Goal: Task Accomplishment & Management: Manage account settings

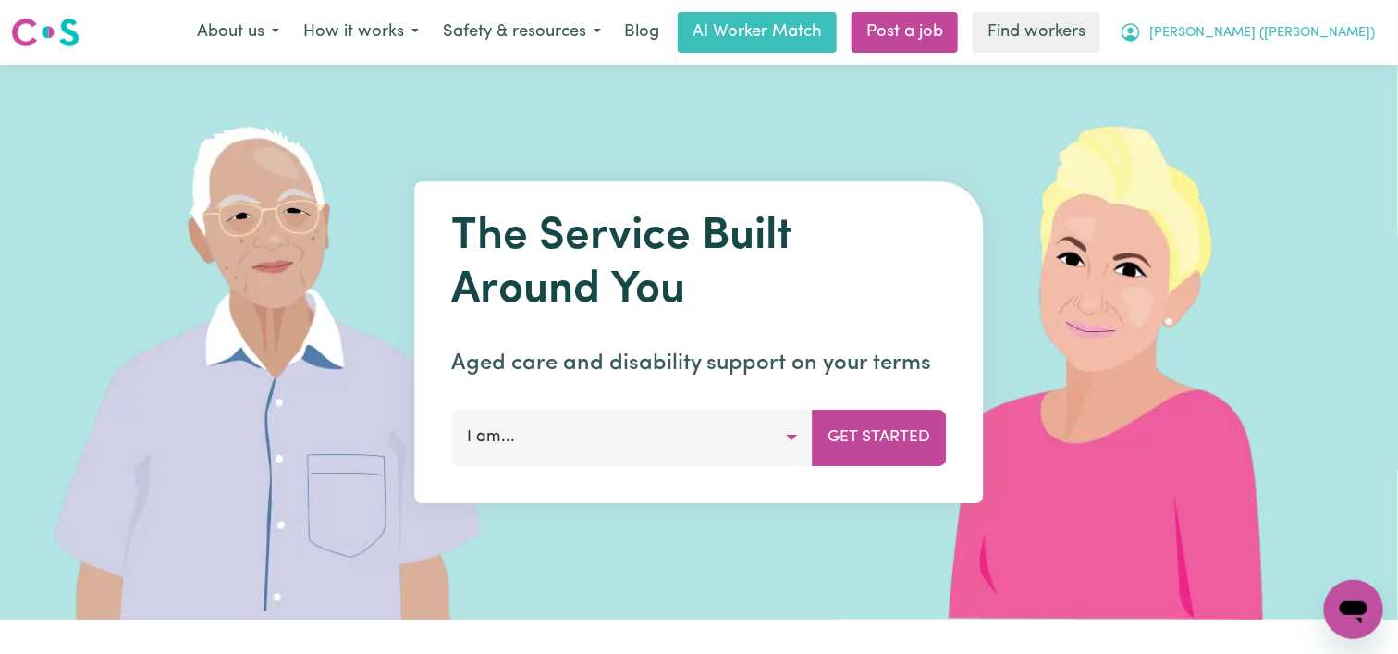
click at [1290, 37] on span "[PERSON_NAME] ([PERSON_NAME])" at bounding box center [1262, 33] width 226 height 20
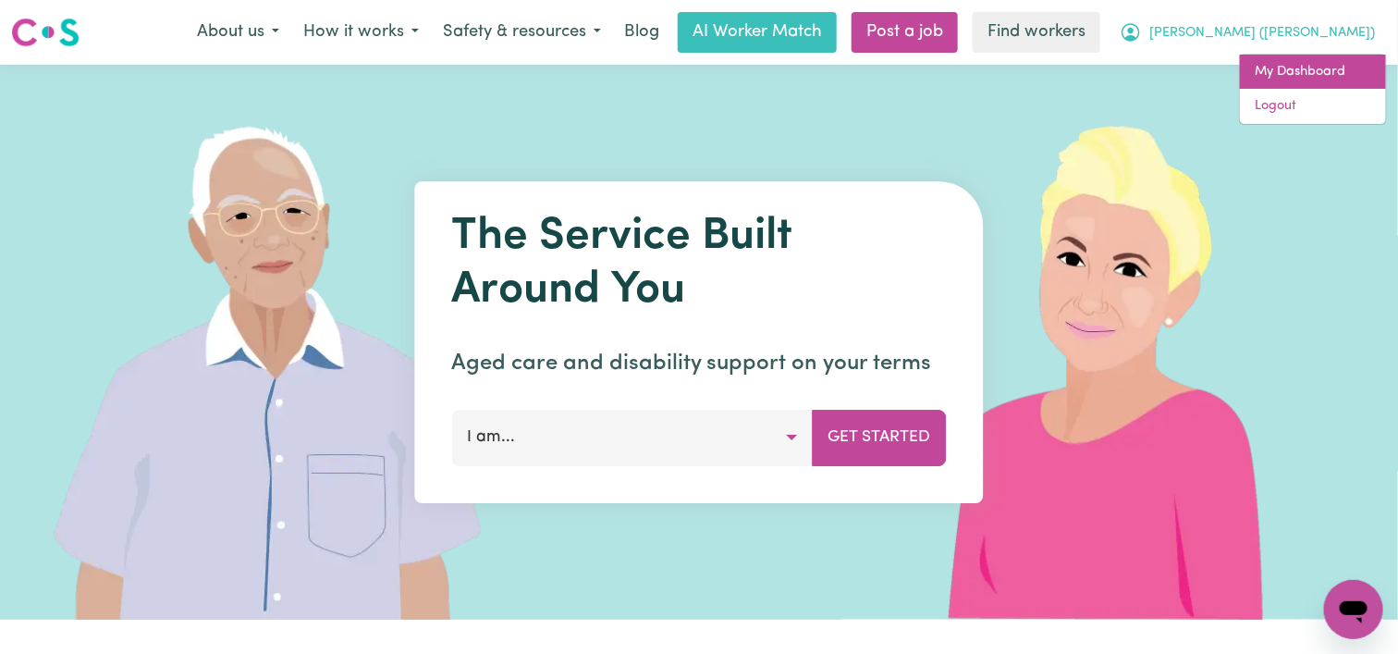
click at [1290, 60] on link "My Dashboard" at bounding box center [1313, 72] width 146 height 35
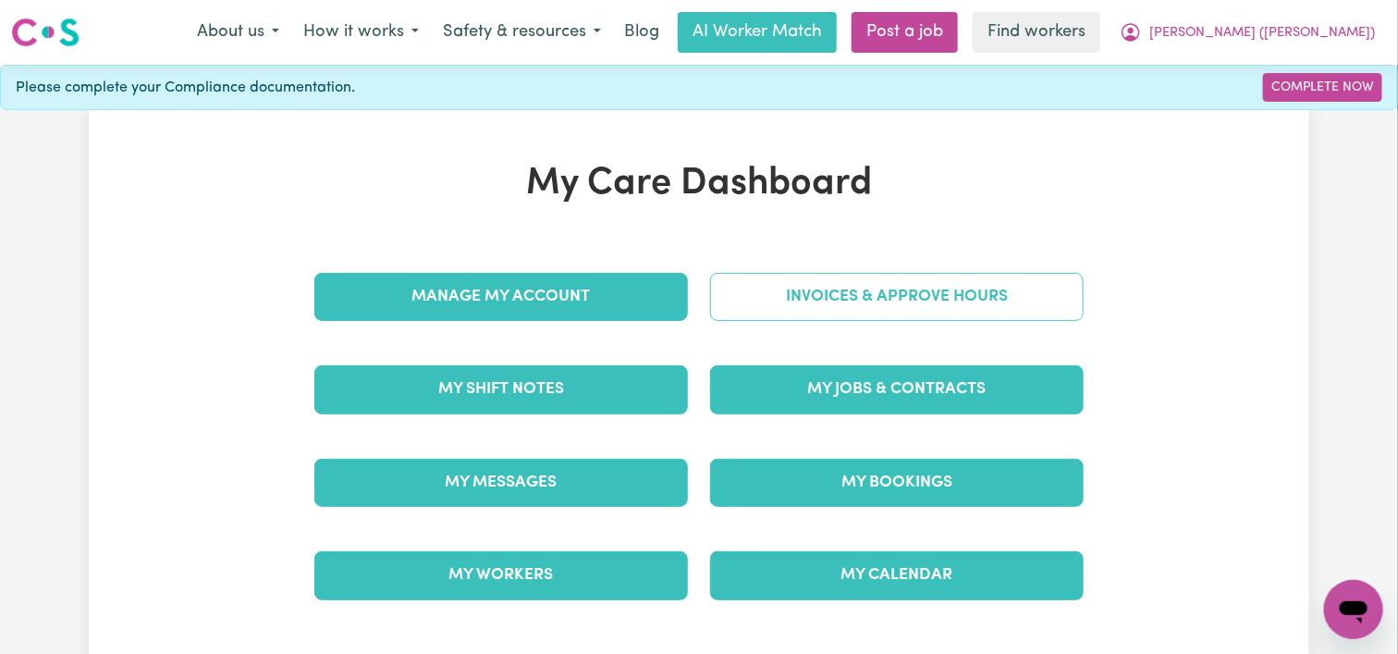
click at [948, 289] on link "Invoices & Approve Hours" at bounding box center [897, 297] width 374 height 48
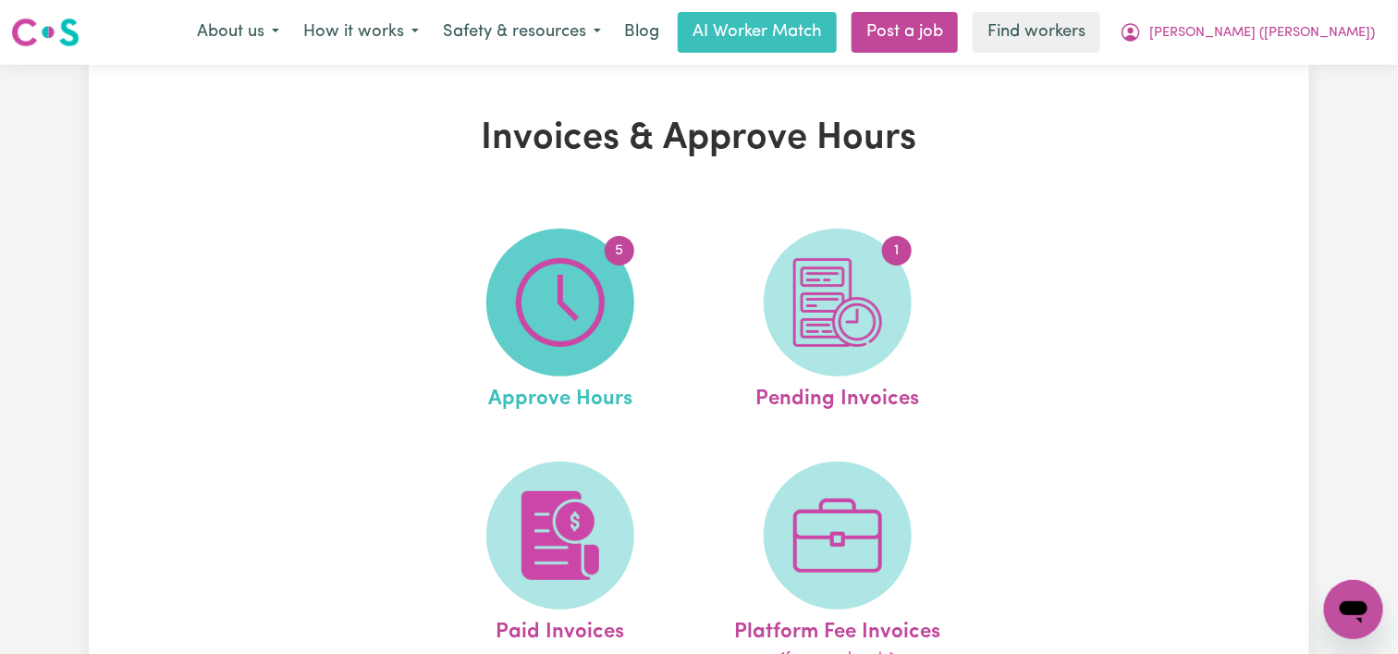
click at [556, 296] on img at bounding box center [560, 302] width 89 height 89
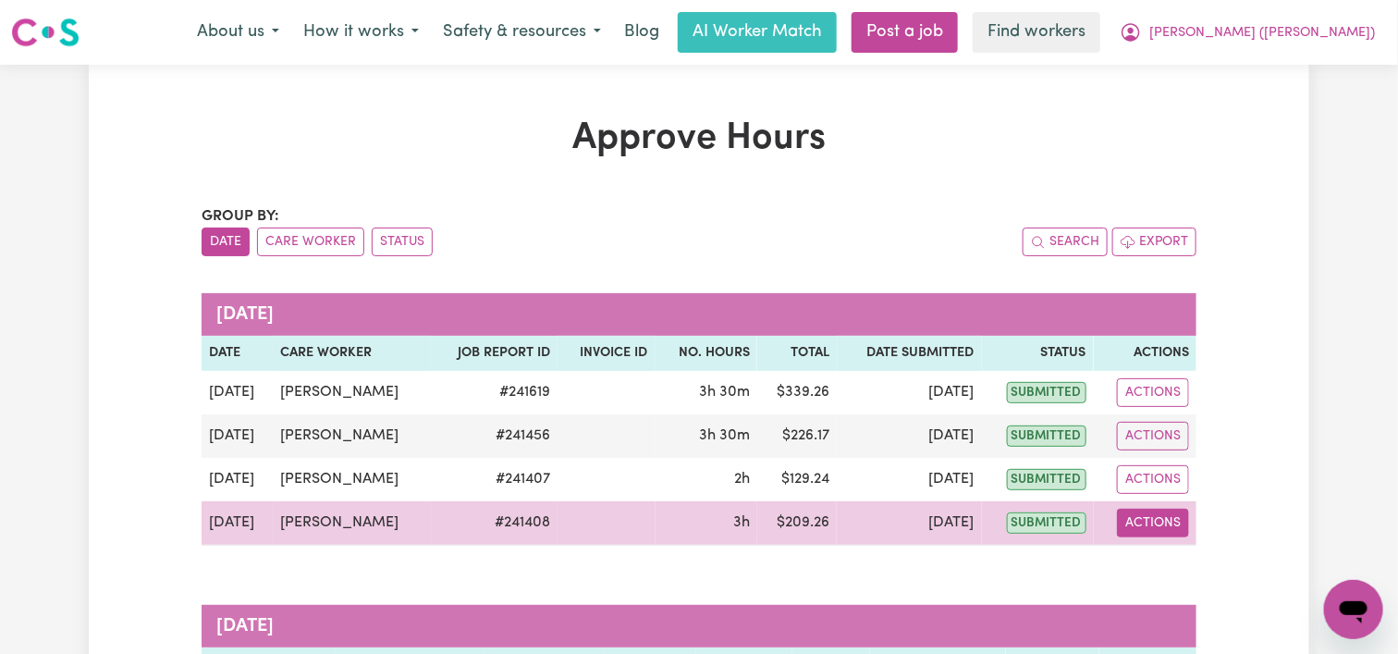
click at [1135, 517] on button "Actions" at bounding box center [1153, 522] width 72 height 29
click at [1166, 562] on link "View Job Report" at bounding box center [1196, 564] width 158 height 37
select select "pm"
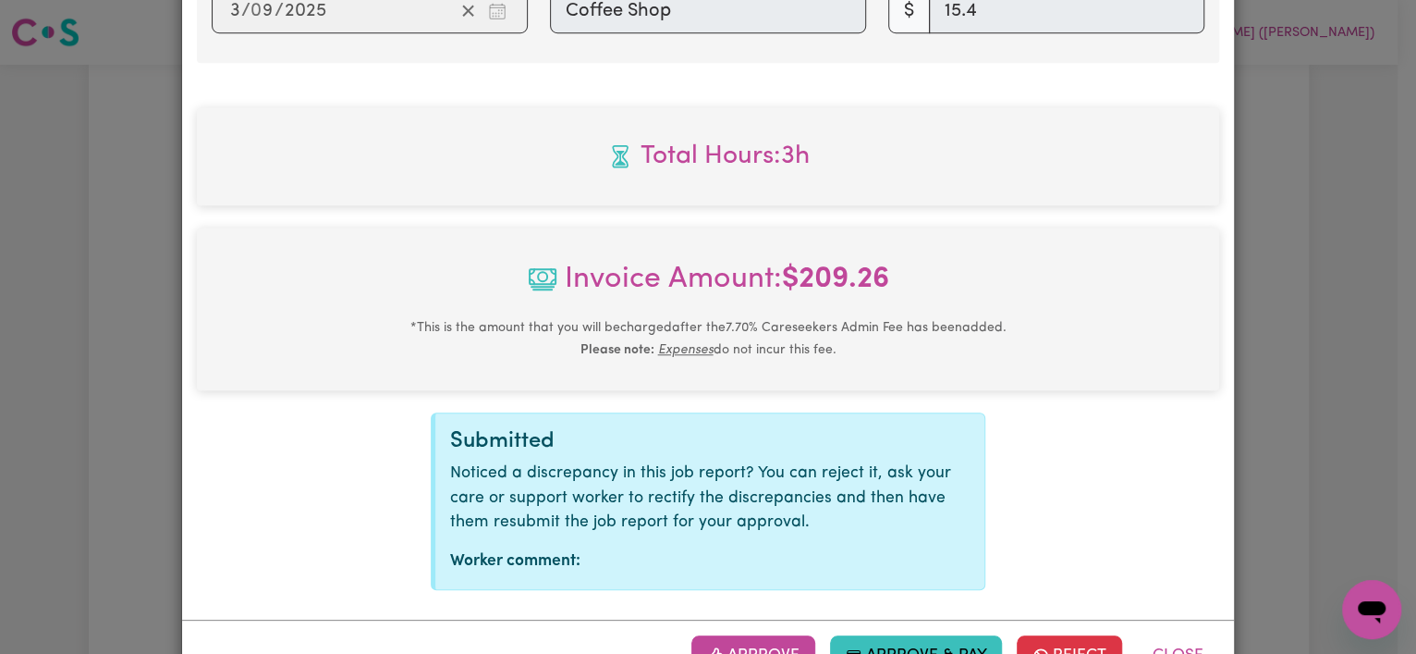
scroll to position [883, 0]
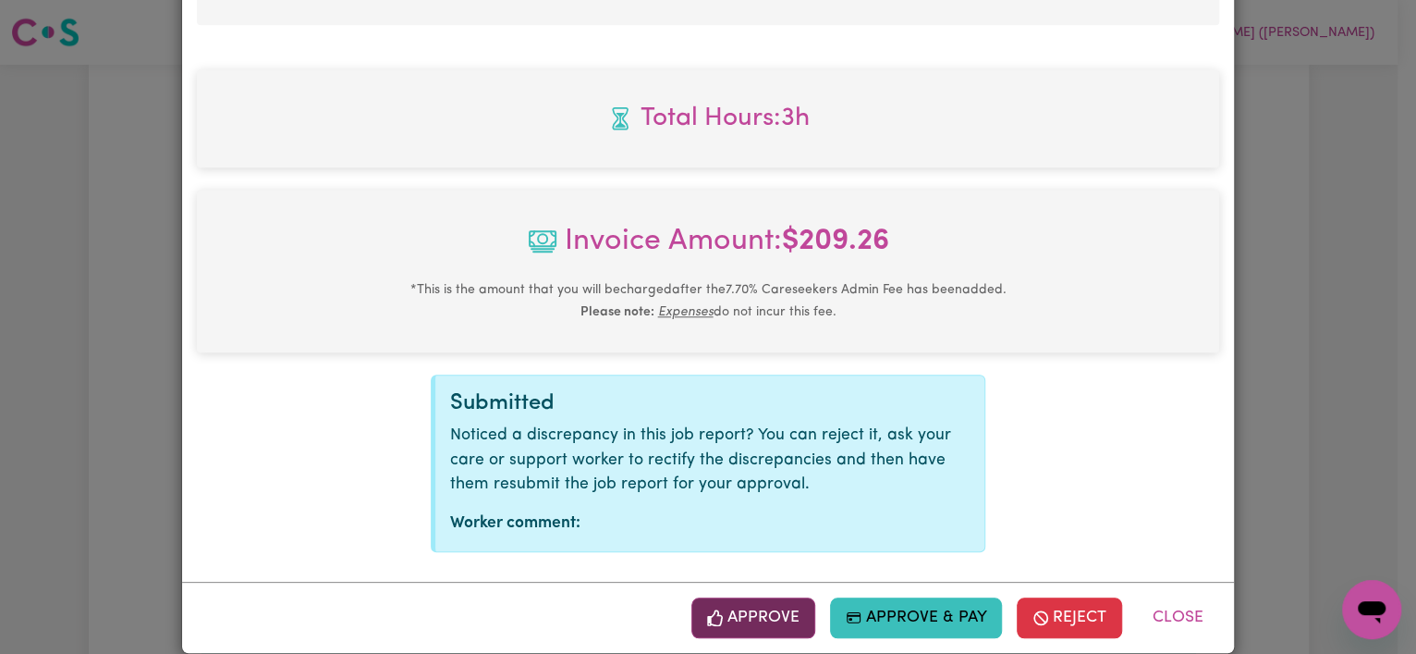
click at [707, 609] on icon "button" at bounding box center [715, 617] width 17 height 17
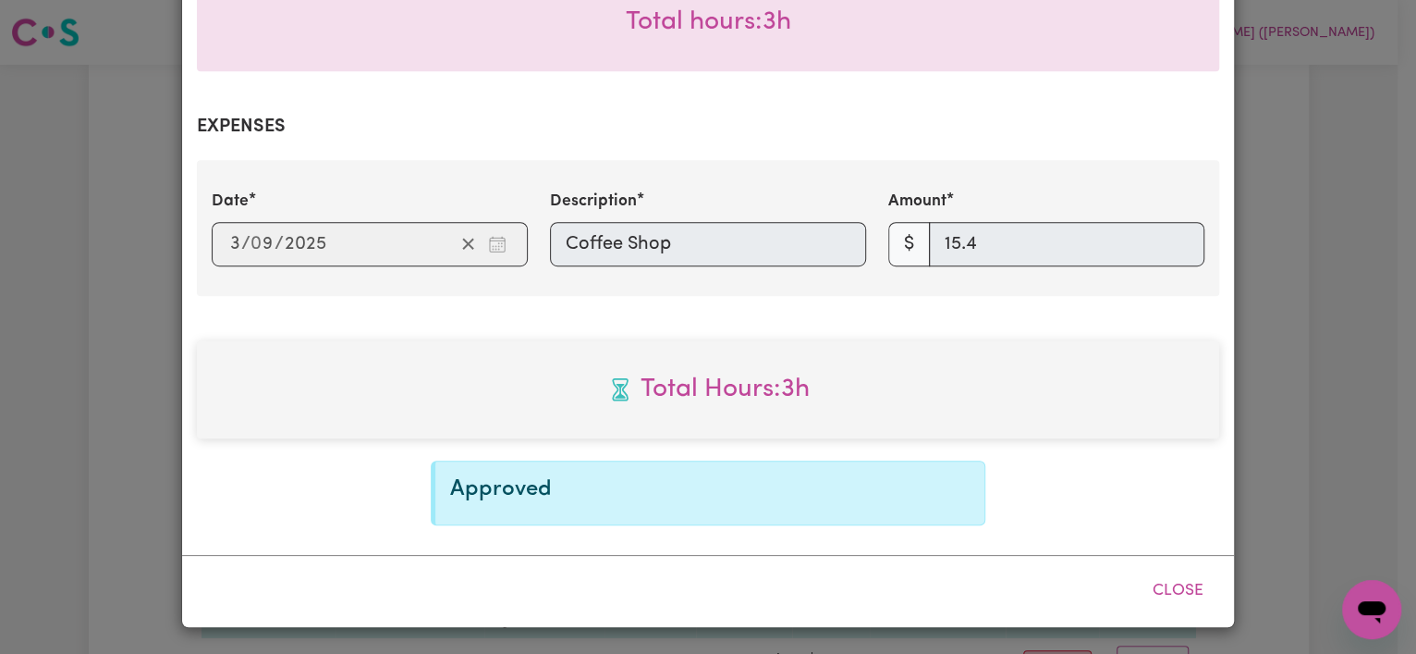
scroll to position [585, 0]
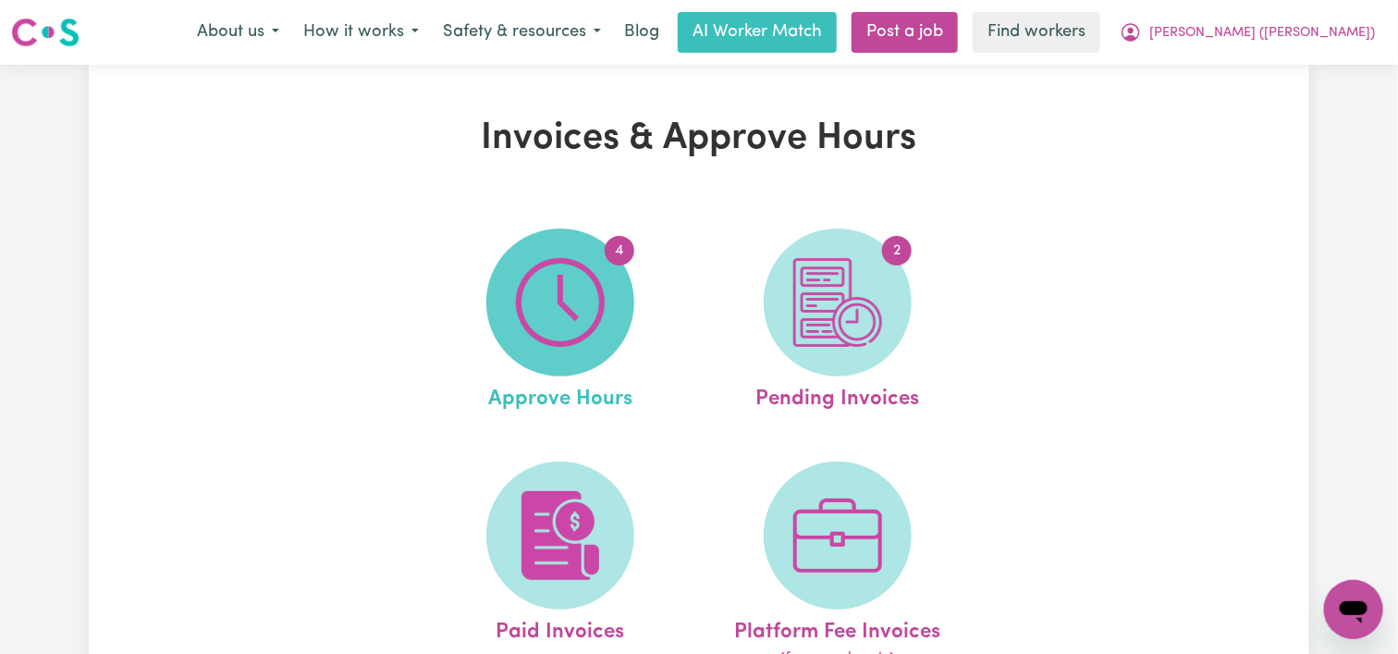
click at [550, 286] on img at bounding box center [560, 302] width 89 height 89
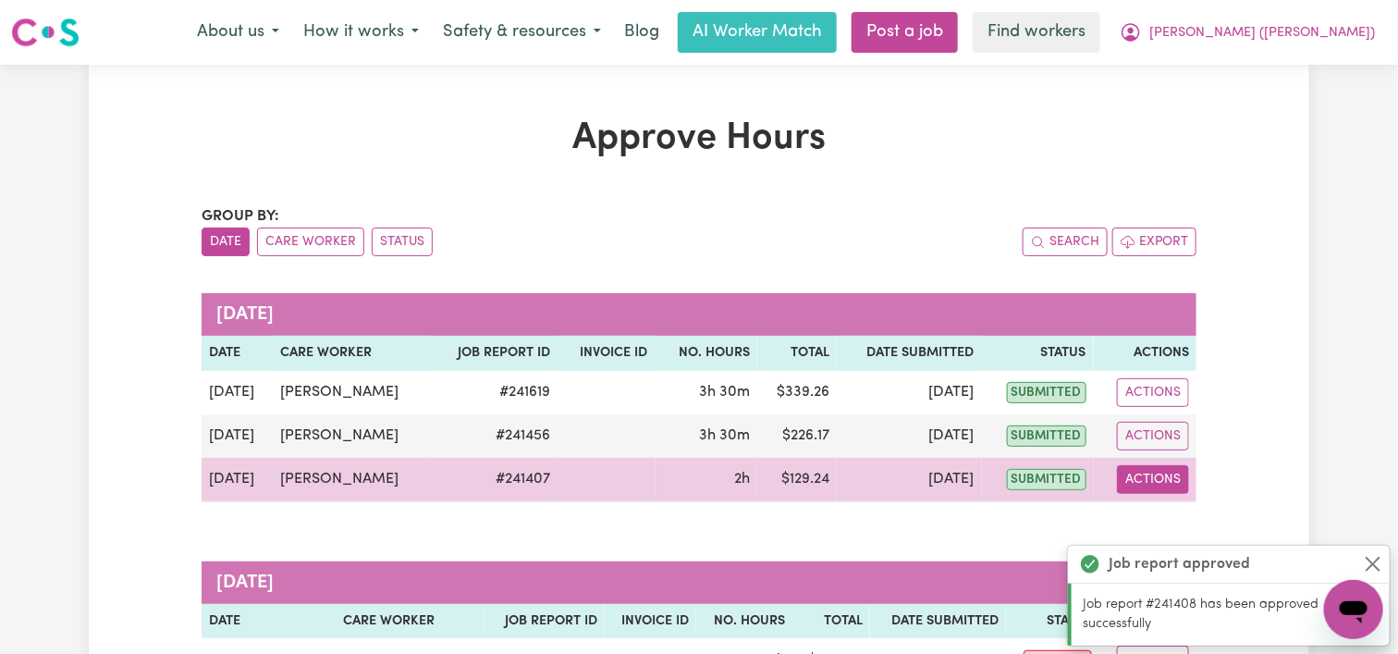
click at [1139, 479] on button "Actions" at bounding box center [1153, 479] width 72 height 29
click at [1153, 515] on link "View Job Report" at bounding box center [1196, 521] width 158 height 37
select select "pm"
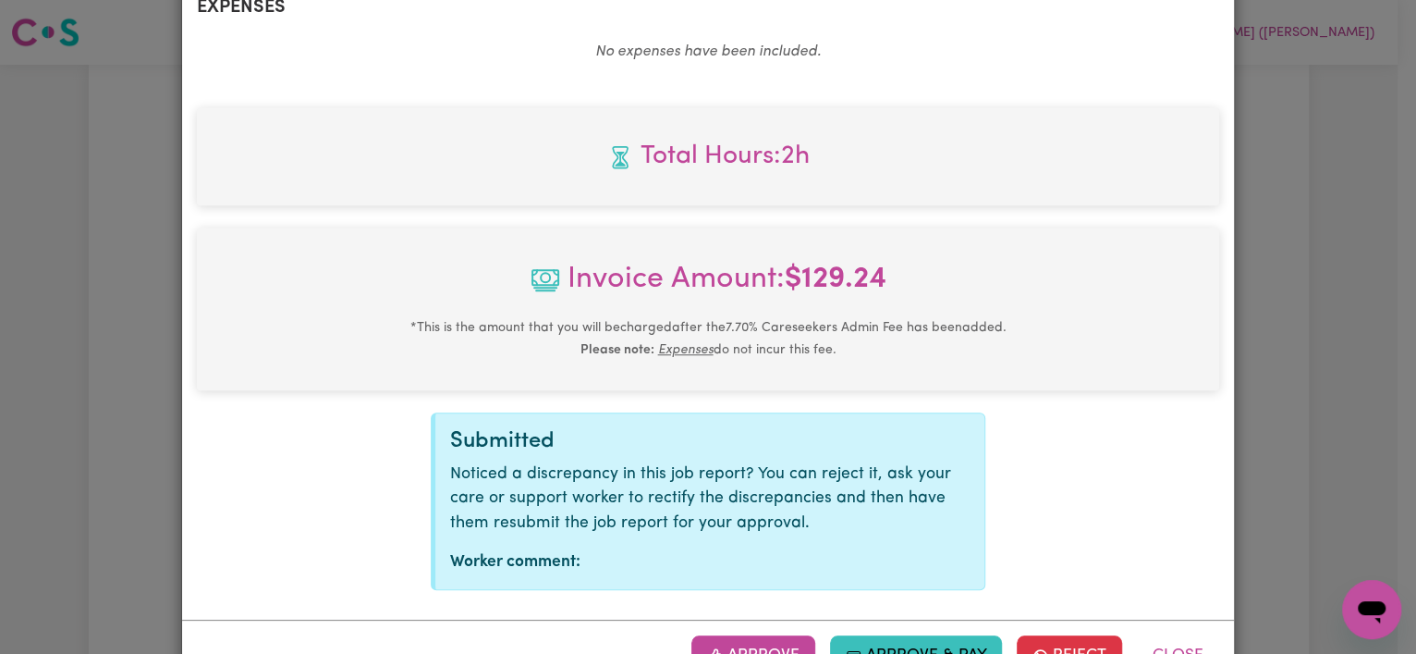
scroll to position [770, 0]
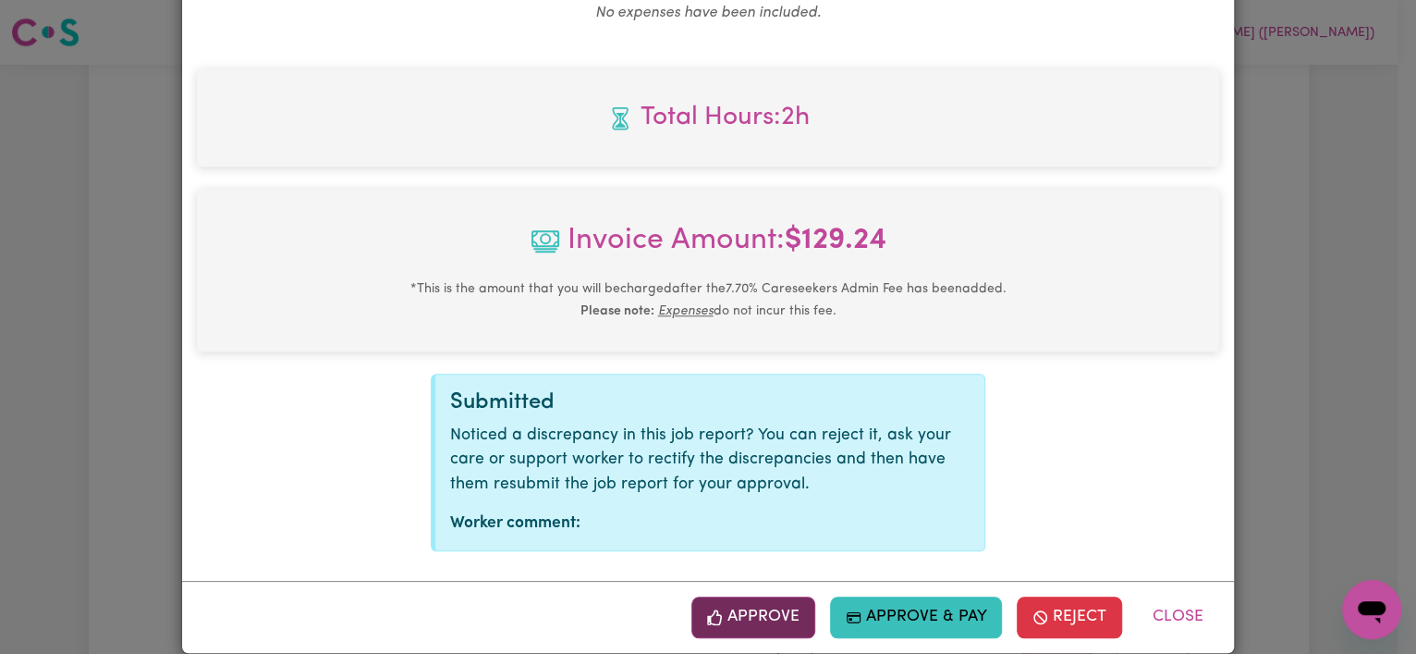
click at [739, 596] on button "Approve" at bounding box center [754, 616] width 124 height 41
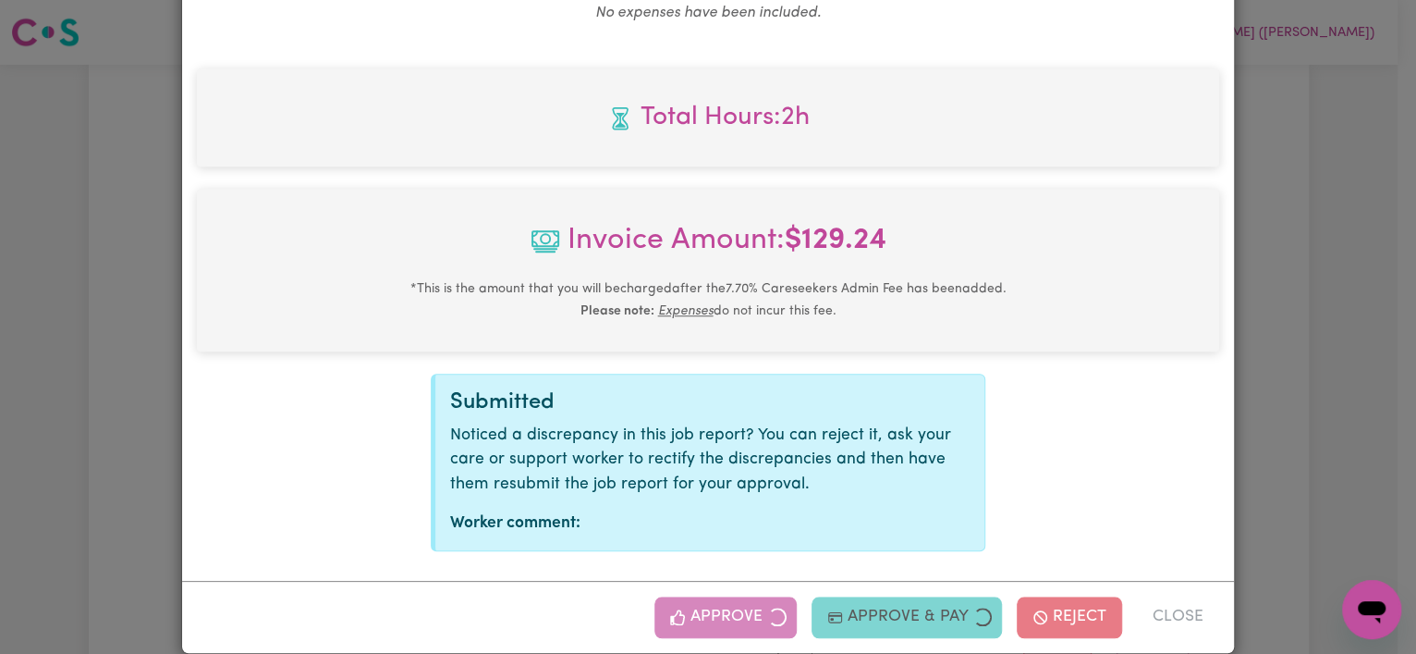
scroll to position [472, 0]
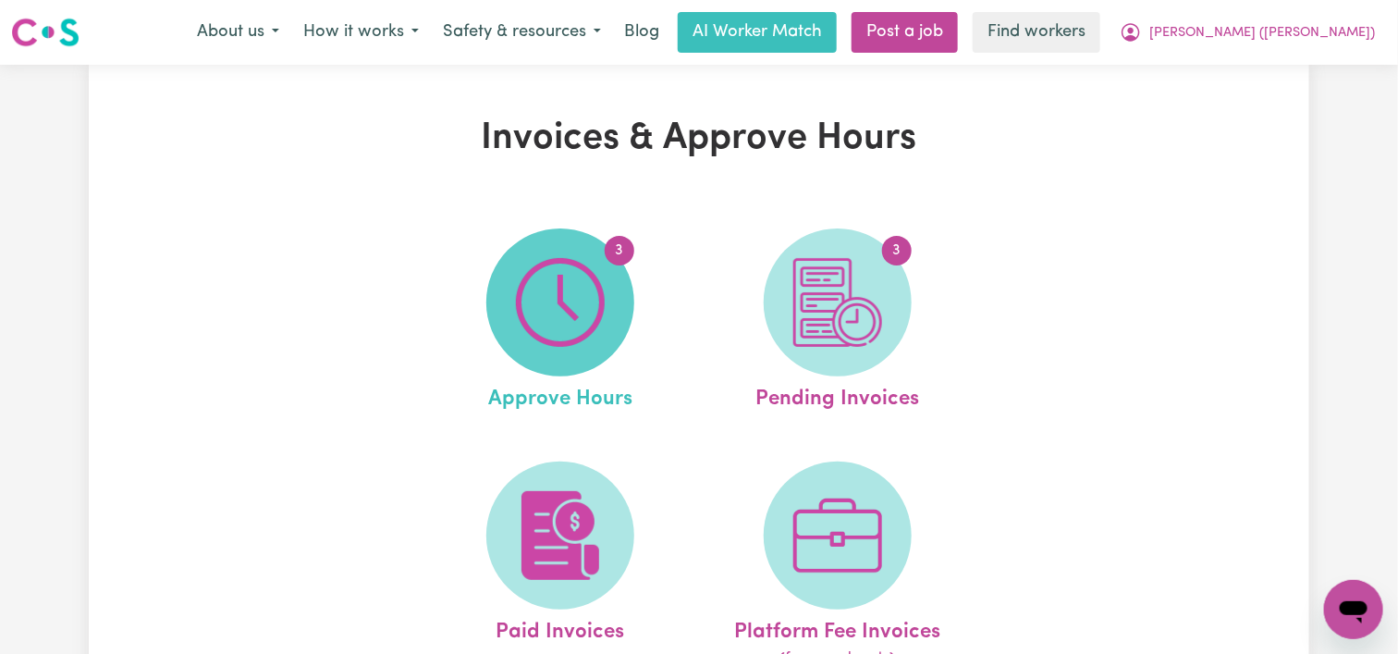
click at [594, 271] on img at bounding box center [560, 302] width 89 height 89
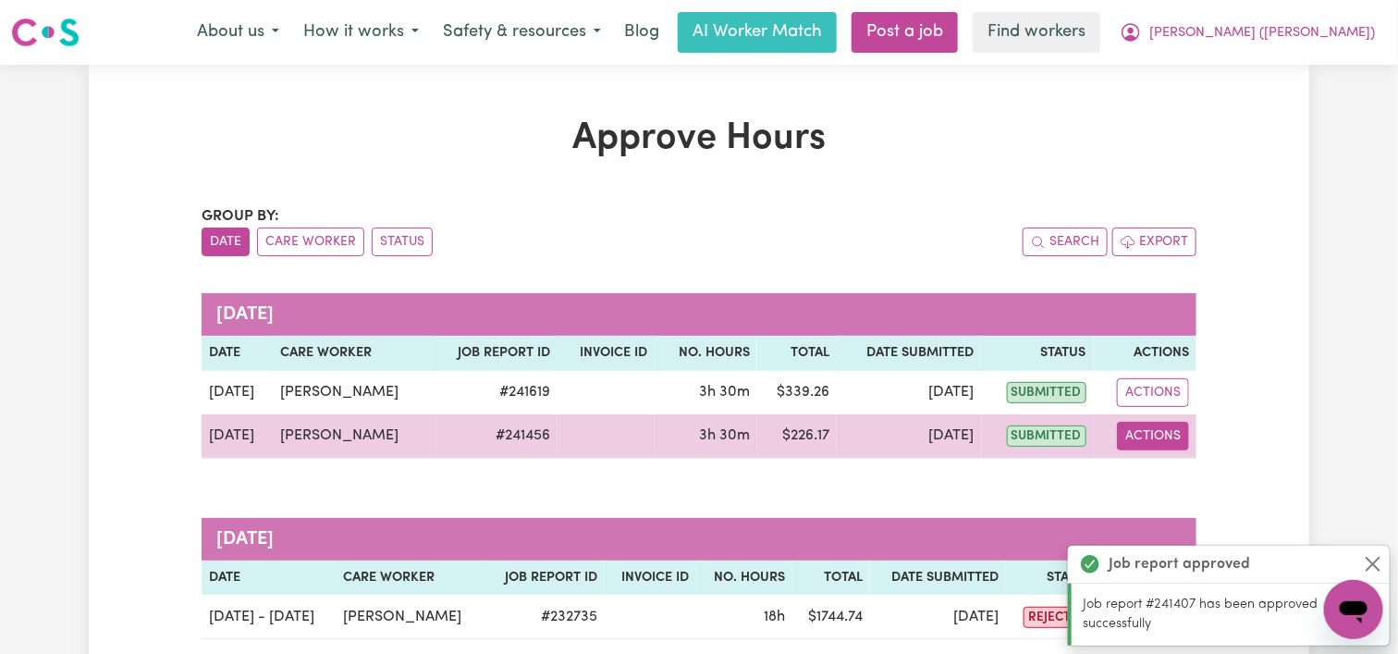
click at [1175, 429] on button "Actions" at bounding box center [1153, 436] width 72 height 29
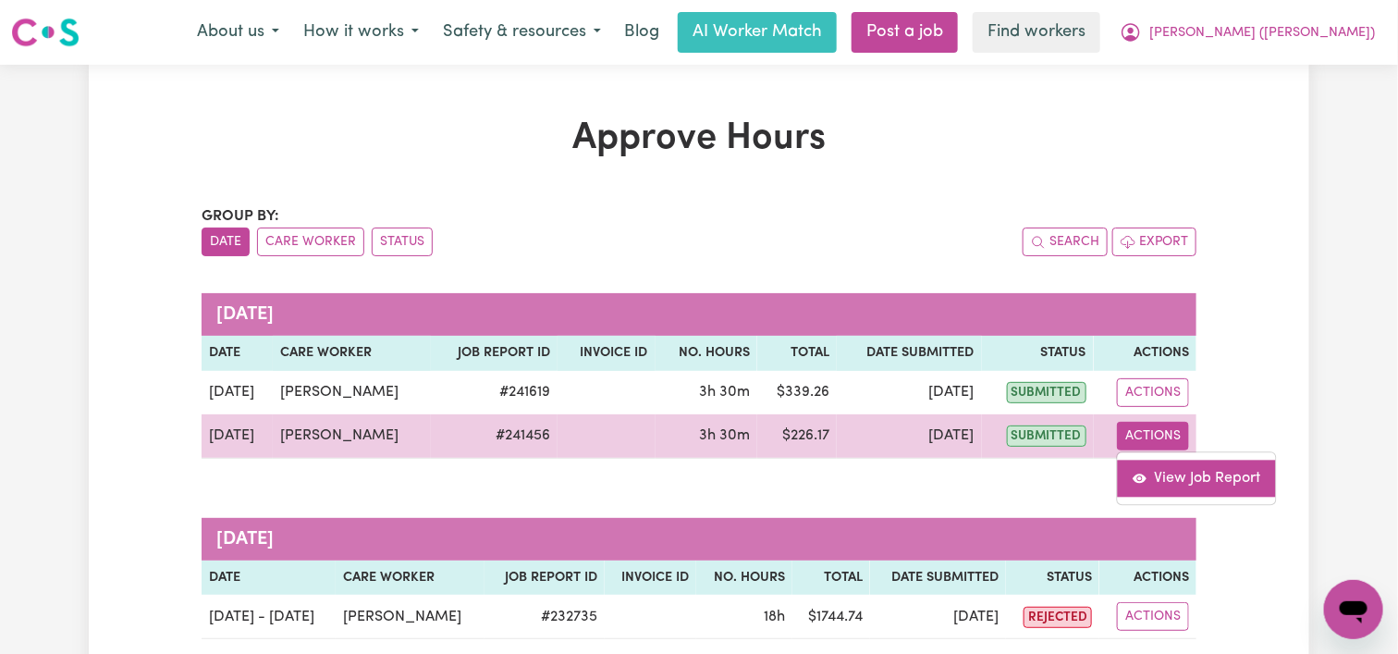
click at [1176, 464] on link "View Job Report" at bounding box center [1196, 477] width 158 height 37
select select "pm"
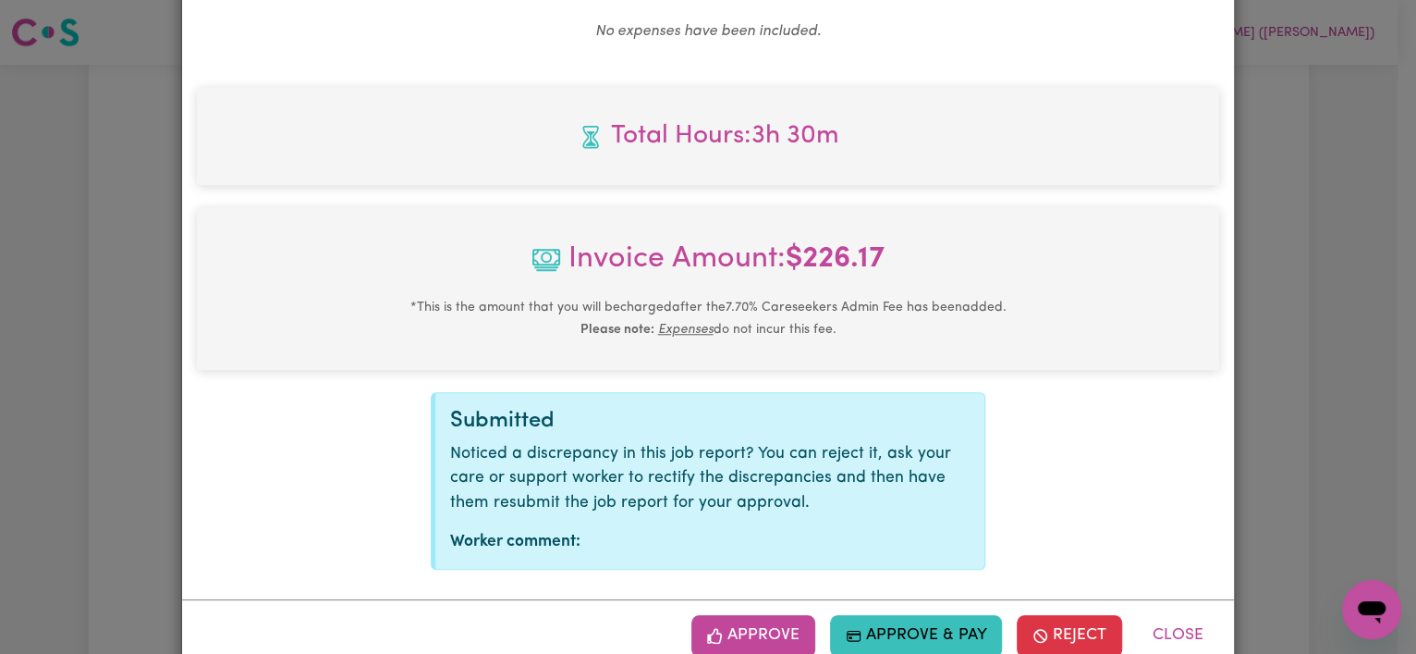
scroll to position [794, 0]
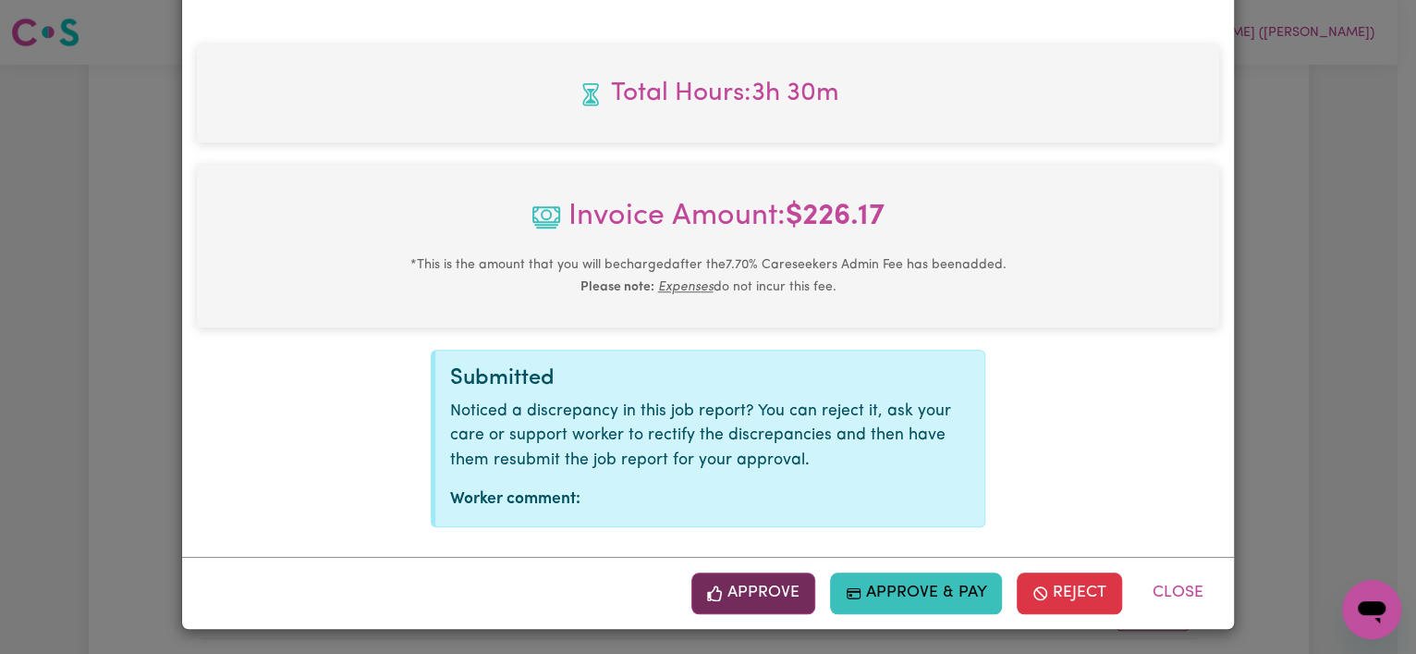
click at [736, 584] on button "Approve" at bounding box center [754, 592] width 124 height 41
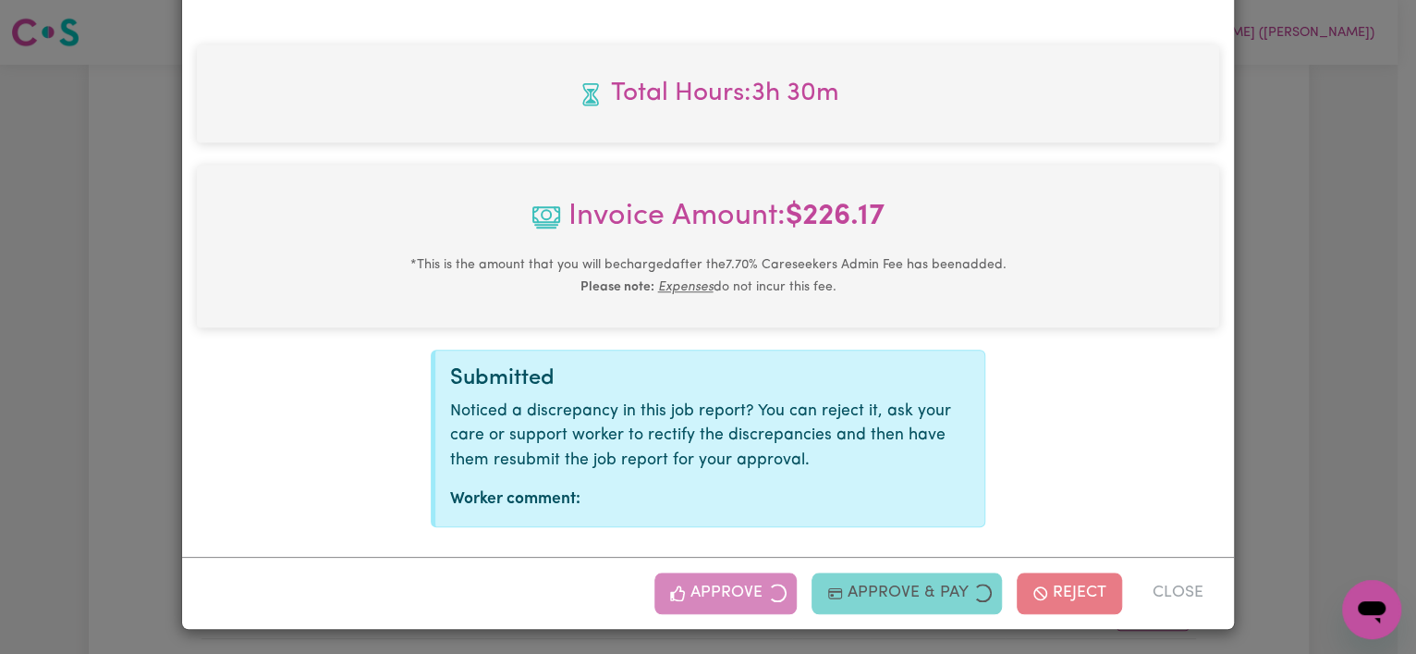
scroll to position [496, 0]
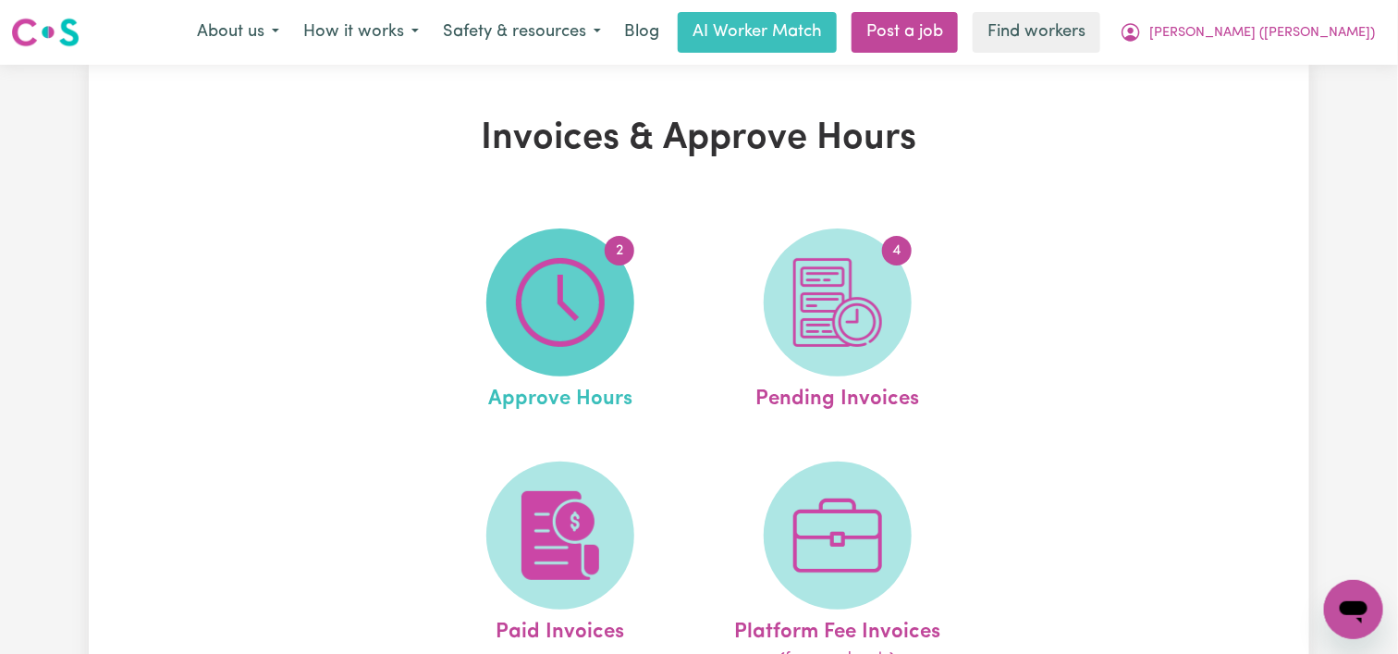
click at [546, 263] on img at bounding box center [560, 302] width 89 height 89
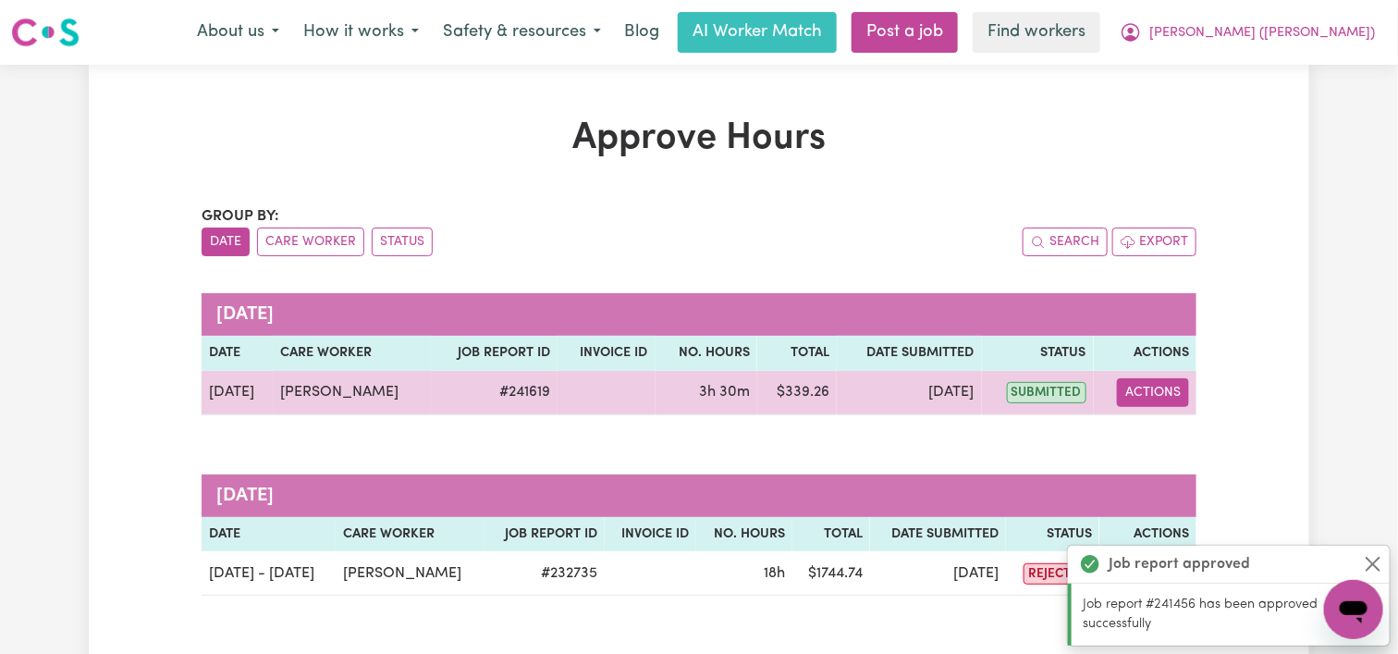
click at [1132, 395] on button "Actions" at bounding box center [1153, 392] width 72 height 29
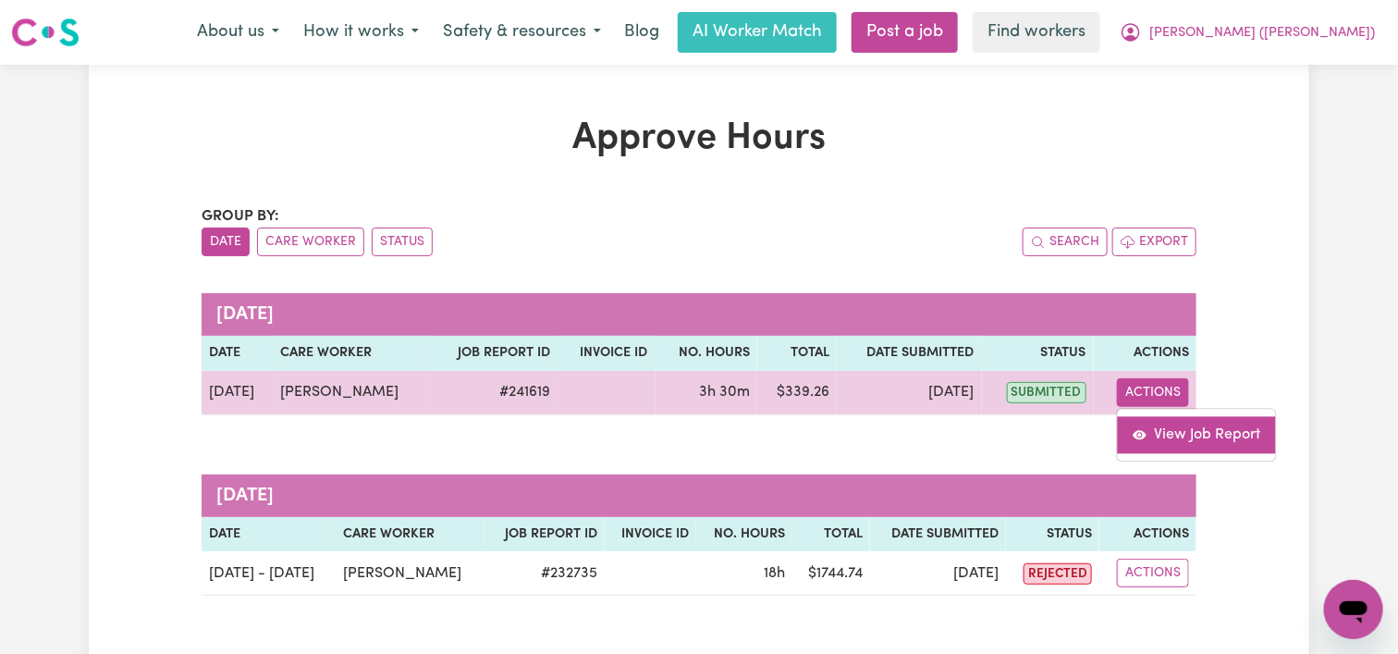
click at [1140, 436] on circle "View job report 241619" at bounding box center [1139, 435] width 4 height 4
select select "pm"
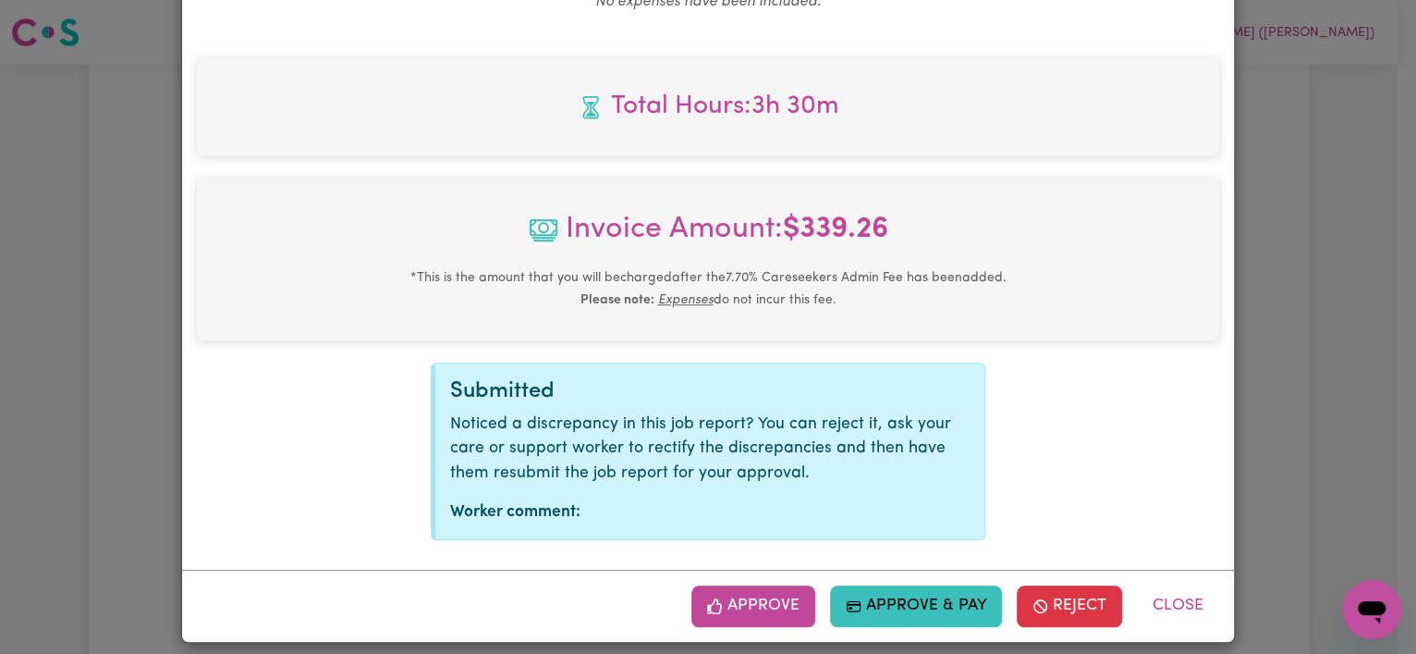
scroll to position [794, 0]
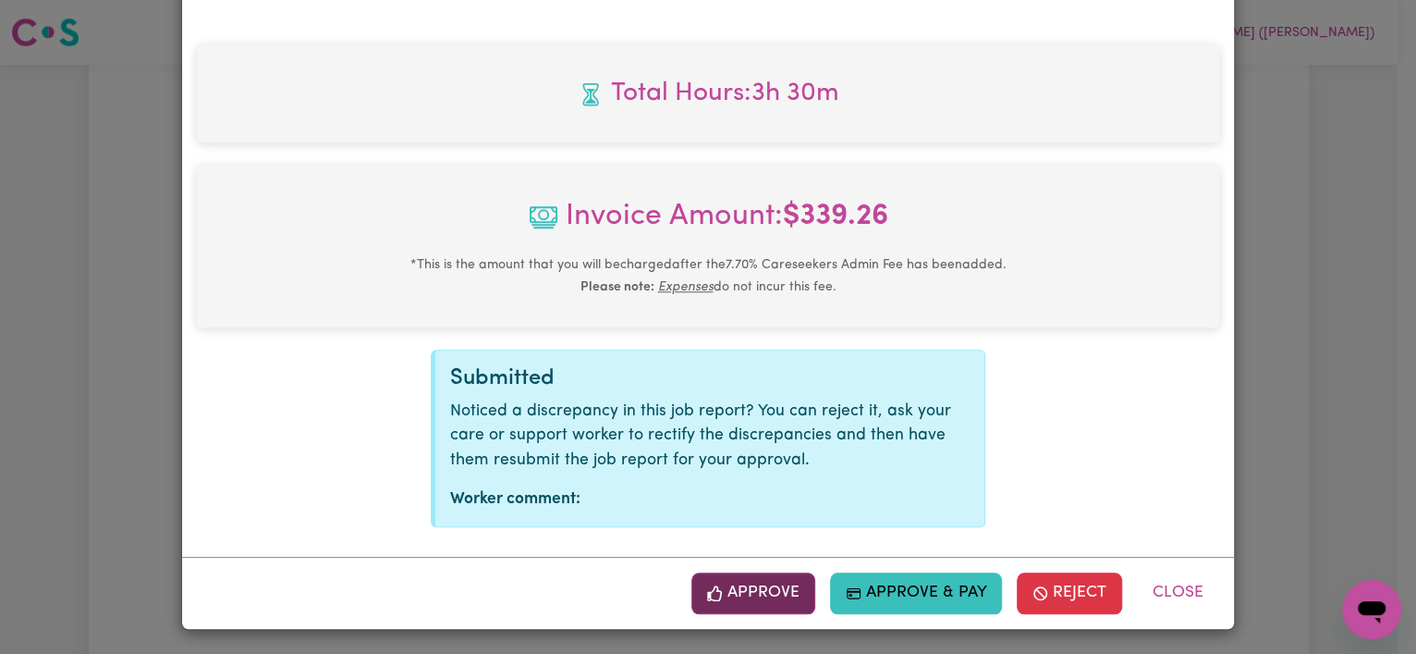
click at [751, 582] on button "Approve" at bounding box center [754, 592] width 124 height 41
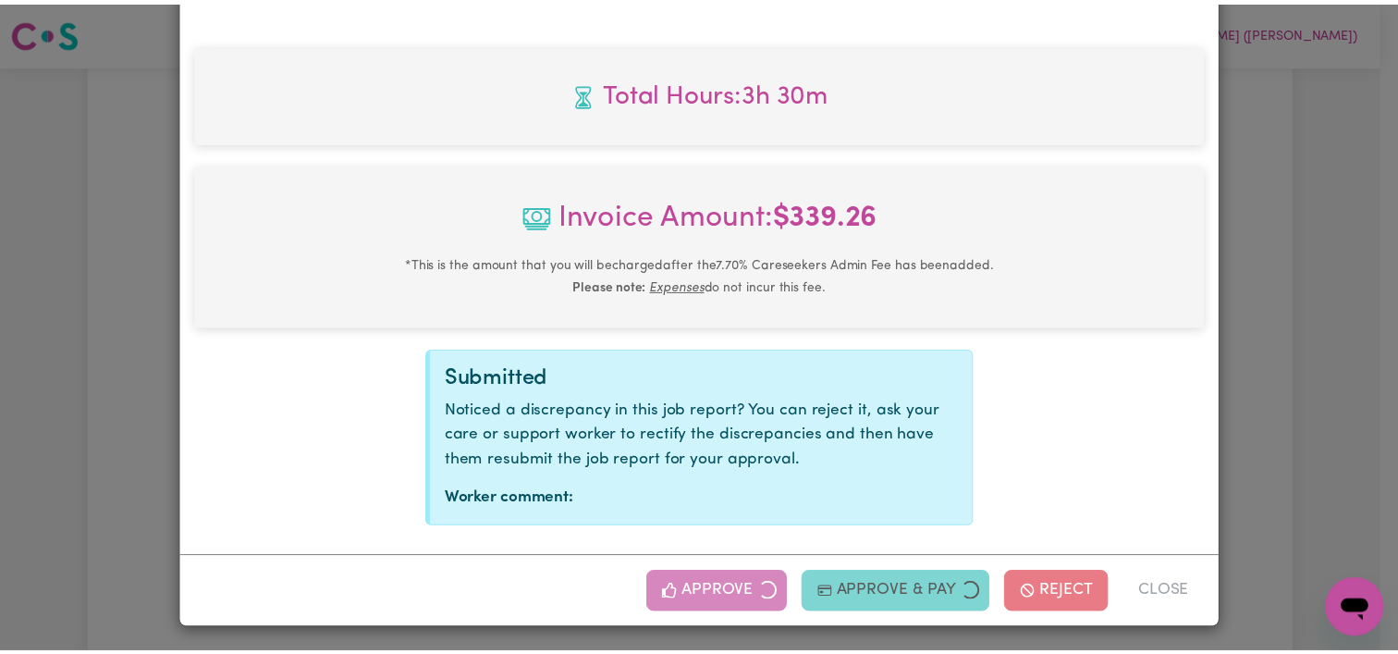
scroll to position [496, 0]
